Goal: Navigation & Orientation: Find specific page/section

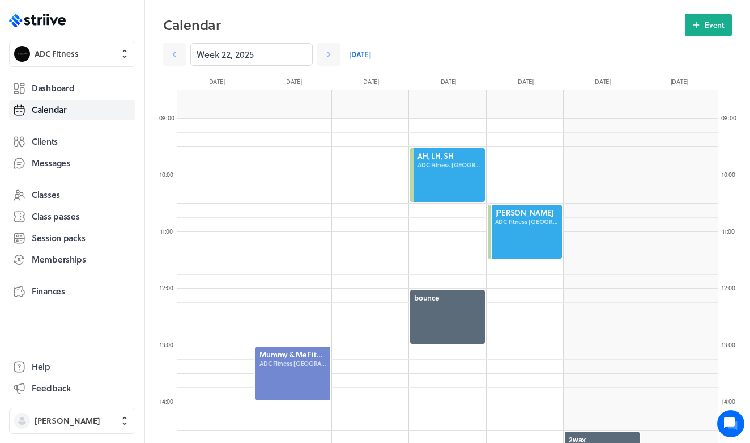
scroll to position [1360, 541]
click at [46, 24] on icon ".st0{fill:#006BFF;} .st1{fill:#0A121C;} .st2{fill:url(#SVGID_1_);} .st3{fill:ur…" at bounding box center [37, 21] width 57 height 14
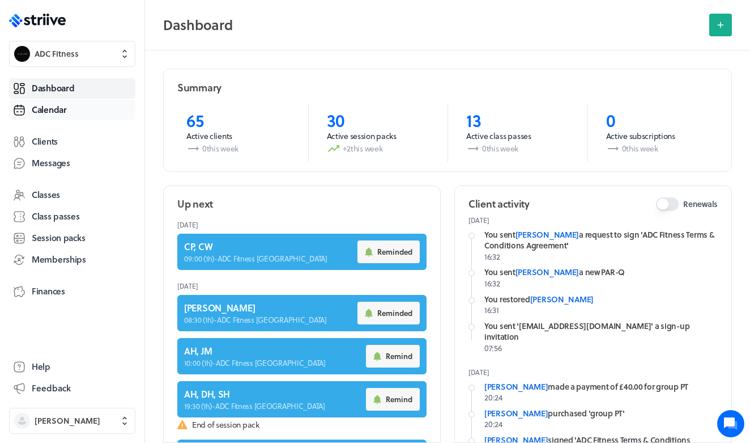
click at [61, 109] on span "Calendar" at bounding box center [49, 110] width 35 height 12
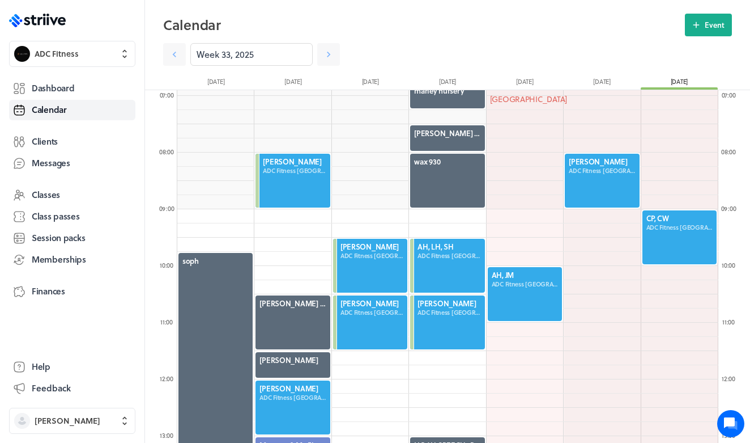
scroll to position [392, 0]
click at [521, 307] on div at bounding box center [525, 293] width 76 height 56
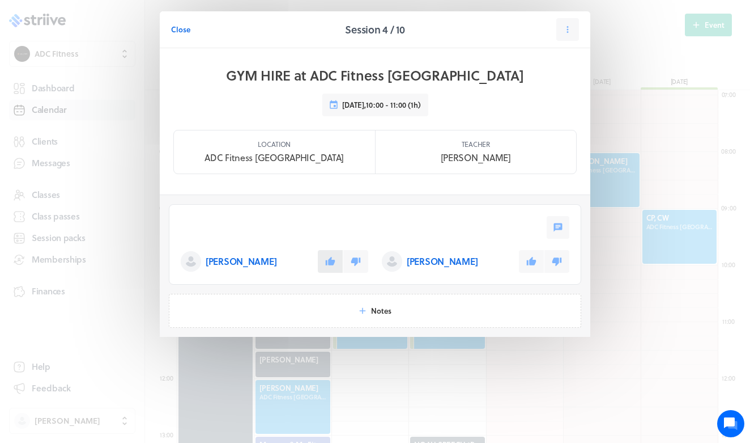
click at [341, 257] on button at bounding box center [330, 261] width 25 height 23
click at [533, 262] on icon at bounding box center [532, 261] width 10 height 8
click at [182, 28] on span "Close" at bounding box center [180, 29] width 19 height 10
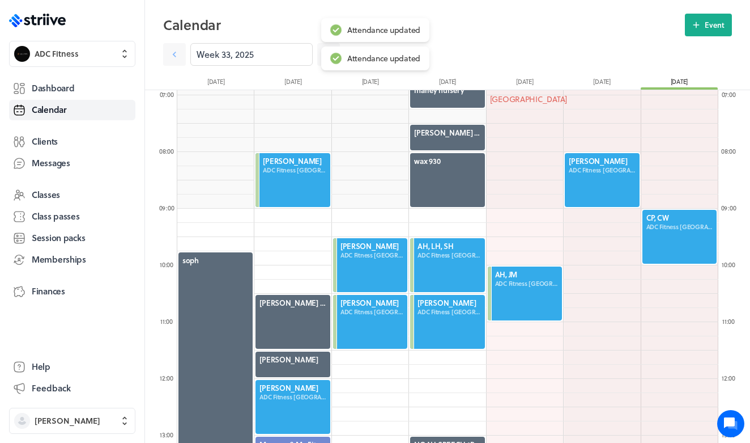
click at [618, 163] on div at bounding box center [602, 180] width 76 height 56
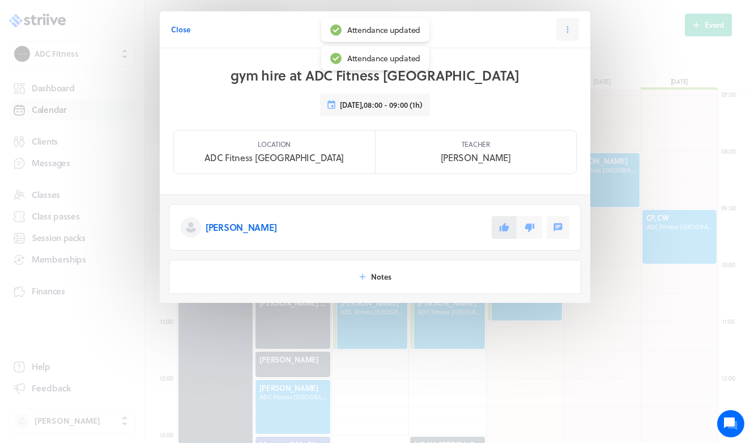
click at [503, 226] on icon at bounding box center [505, 227] width 10 height 8
click at [171, 36] on button "Close" at bounding box center [180, 29] width 19 height 23
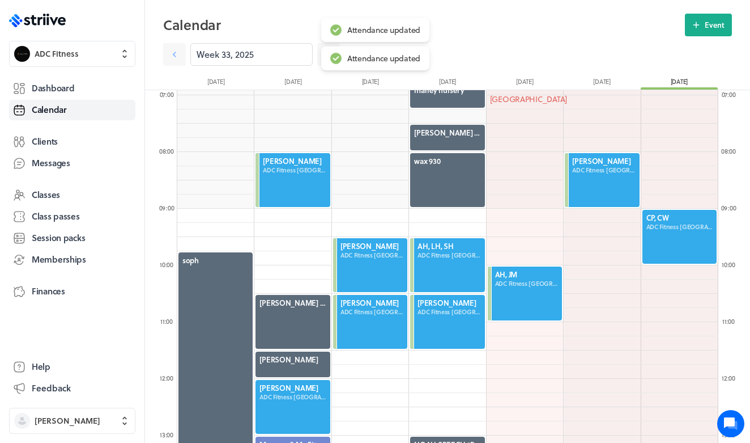
click at [658, 213] on div at bounding box center [679, 237] width 76 height 56
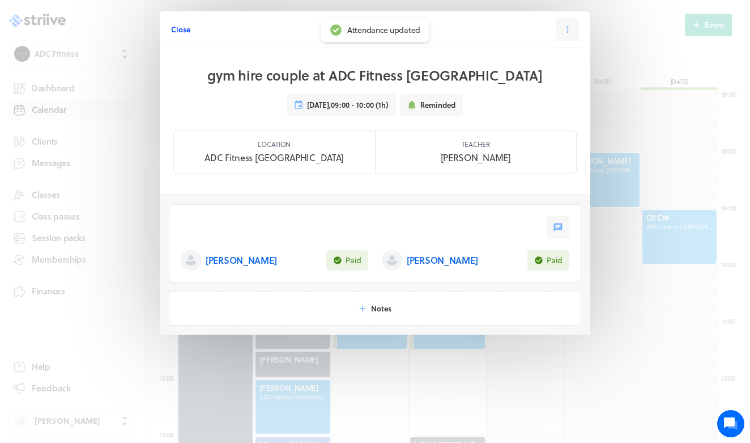
click at [184, 33] on span "Close" at bounding box center [180, 29] width 19 height 10
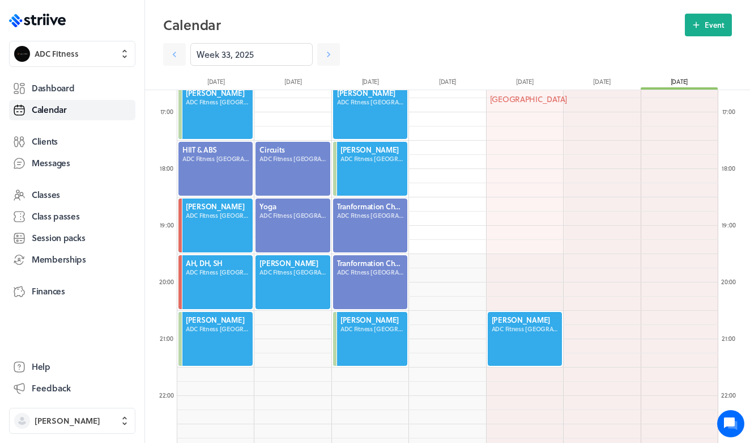
scroll to position [941, 0]
click at [517, 328] on div at bounding box center [525, 339] width 76 height 56
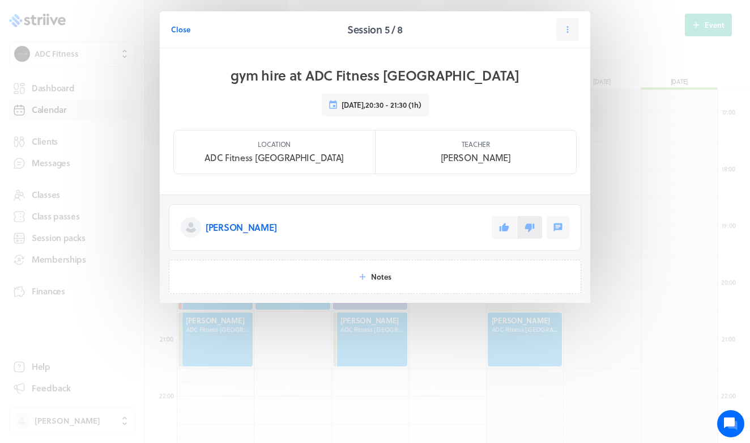
click at [529, 228] on icon at bounding box center [530, 227] width 10 height 8
click at [186, 28] on span "Close" at bounding box center [180, 29] width 19 height 10
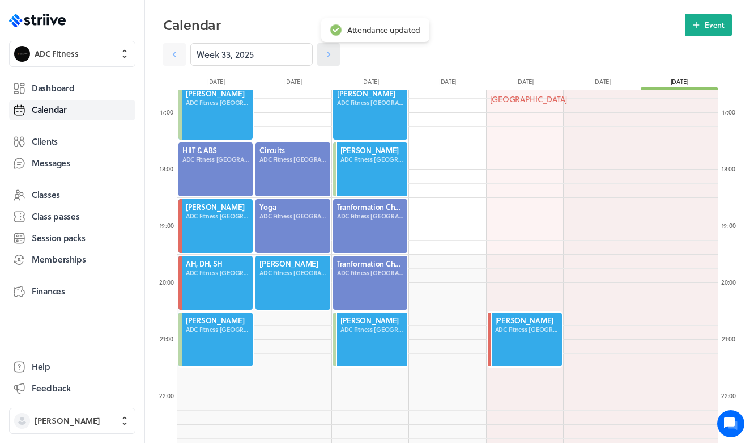
click at [326, 50] on icon at bounding box center [328, 54] width 11 height 11
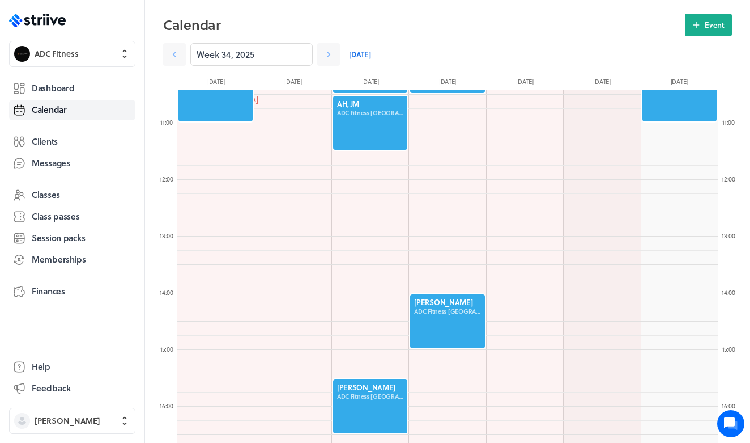
scroll to position [582, 0]
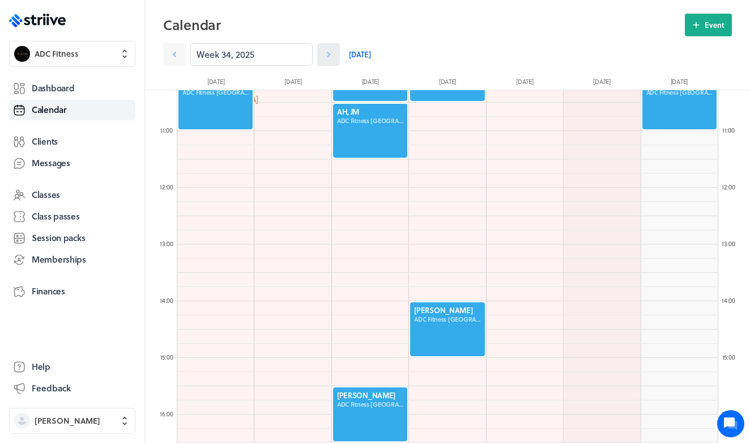
click at [330, 54] on icon at bounding box center [328, 54] width 11 height 11
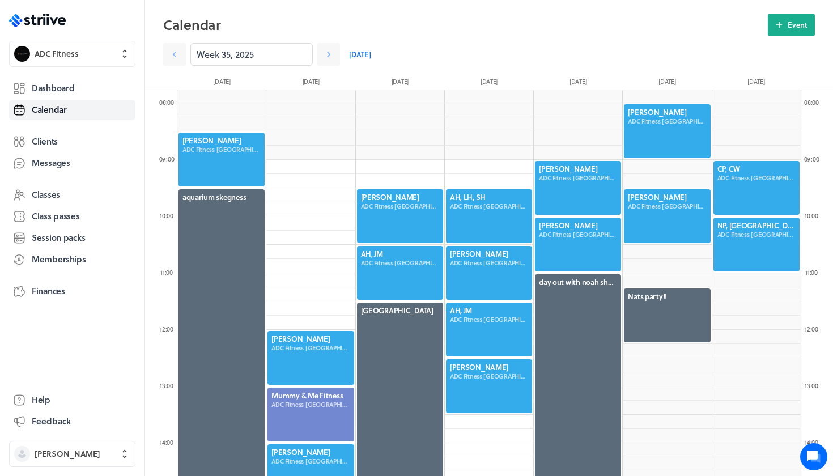
scroll to position [441, 0]
